Goal: Task Accomplishment & Management: Use online tool/utility

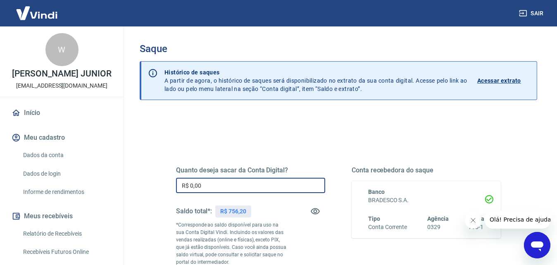
click at [218, 189] on input "R$ 0,00" at bounding box center [250, 185] width 149 height 15
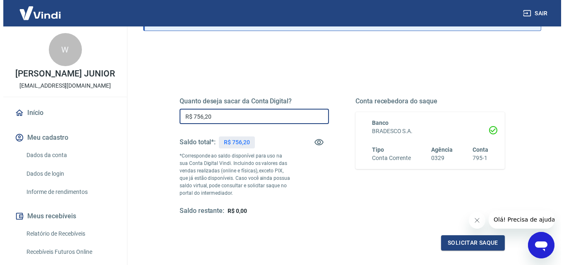
scroll to position [150, 0]
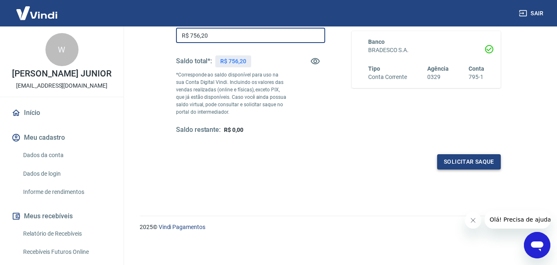
type input "R$ 756,20"
click at [451, 163] on button "Solicitar saque" at bounding box center [469, 161] width 64 height 15
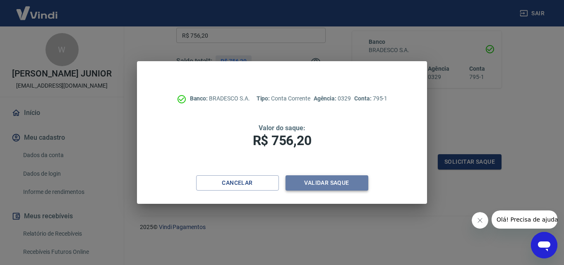
click at [334, 181] on button "Validar saque" at bounding box center [326, 182] width 83 height 15
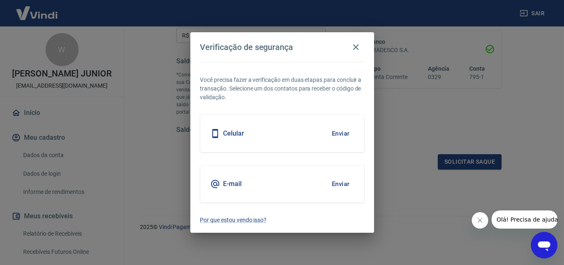
click at [347, 132] on button "Enviar" at bounding box center [340, 133] width 27 height 17
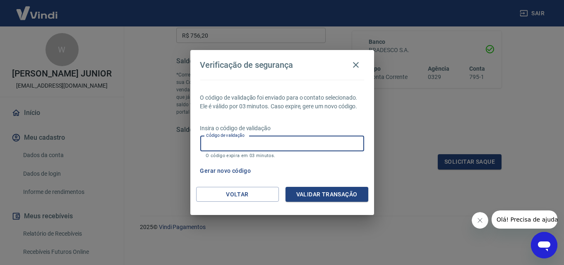
click at [320, 149] on input "Código de validação" at bounding box center [282, 143] width 164 height 15
type input "807911"
click at [316, 187] on button "Validar transação" at bounding box center [326, 194] width 83 height 15
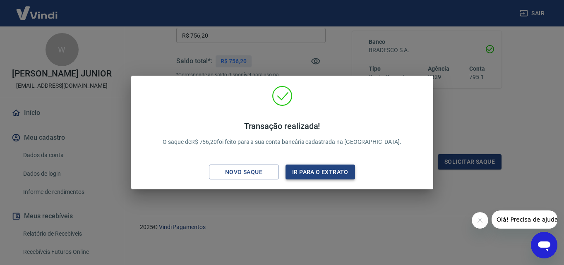
click at [306, 172] on button "Ir para o extrato" at bounding box center [320, 172] width 70 height 15
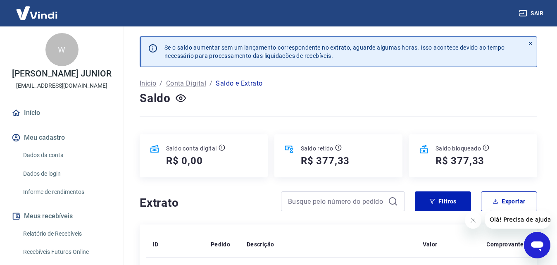
scroll to position [124, 0]
